Goal: Transaction & Acquisition: Purchase product/service

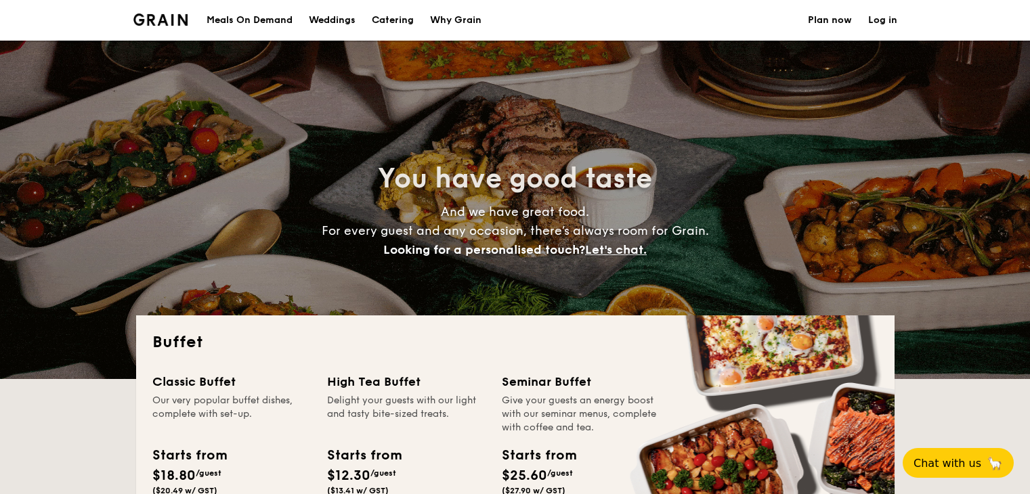
select select
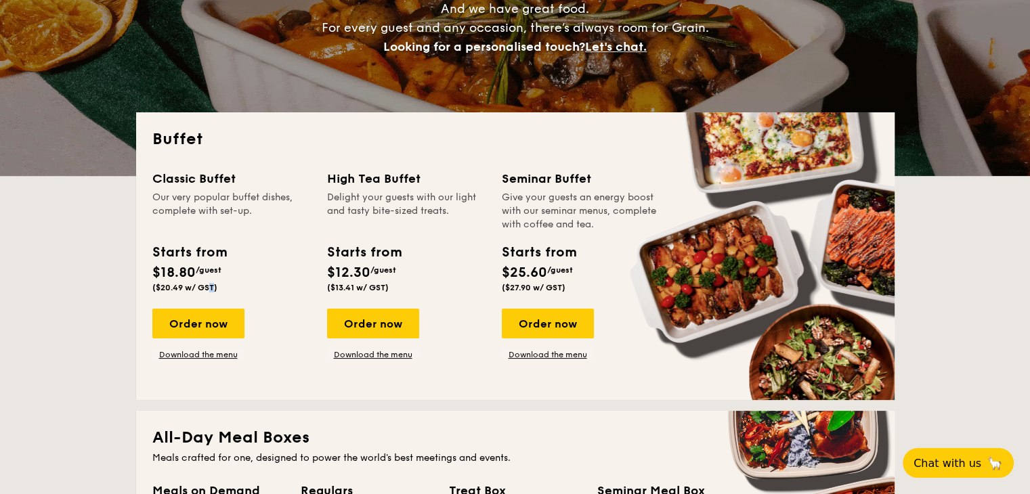
click at [166, 284] on span "($20.49 w/ GST)" at bounding box center [184, 287] width 65 height 9
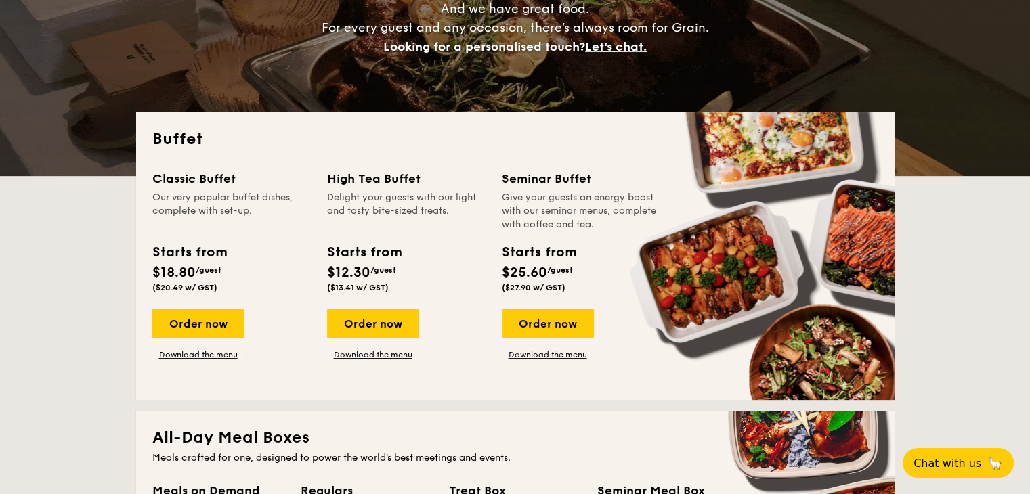
click at [234, 277] on div "Starts from $18.80 /guest ($20.49 w/ GST)" at bounding box center [231, 270] width 169 height 56
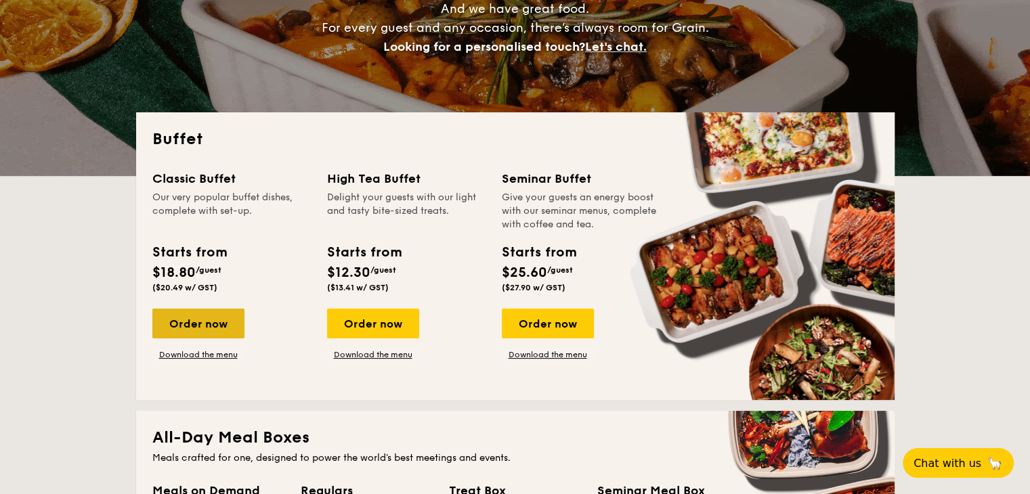
click at [206, 322] on div "Order now" at bounding box center [198, 324] width 92 height 30
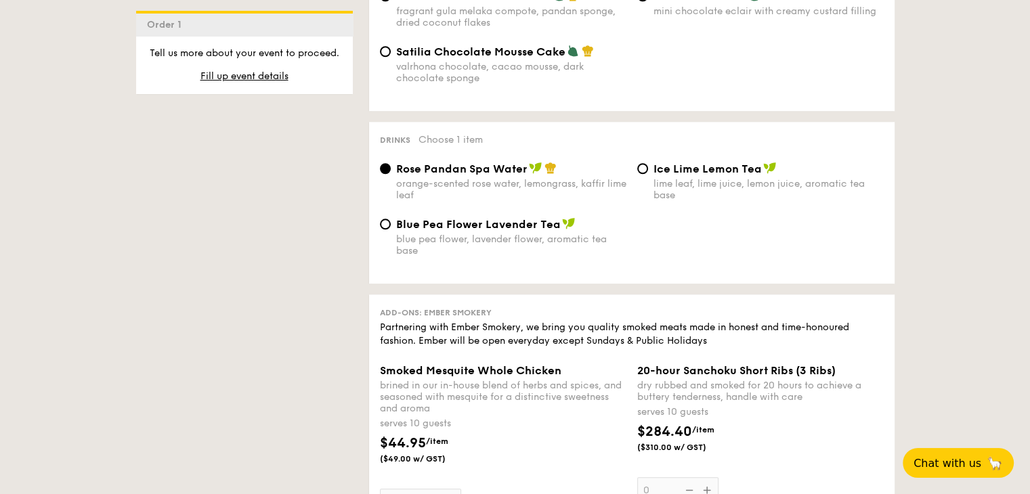
scroll to position [1286, 0]
